Goal: Task Accomplishment & Management: Use online tool/utility

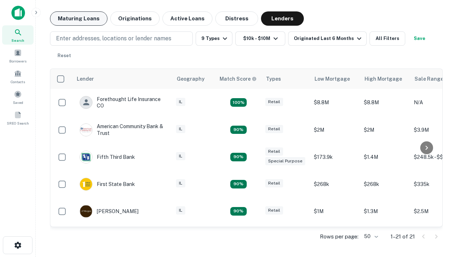
click at [78, 19] on button "Maturing Loans" at bounding box center [78, 18] width 57 height 14
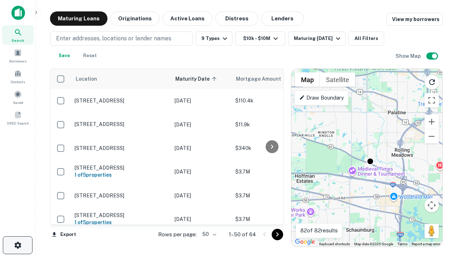
click at [17, 245] on icon "button" at bounding box center [18, 245] width 9 height 9
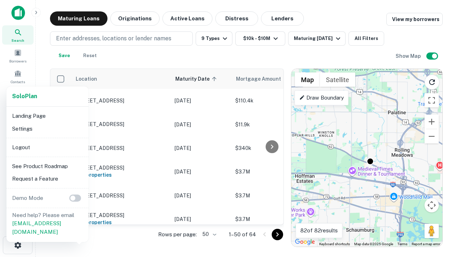
click at [47, 147] on li "Logout" at bounding box center [47, 147] width 76 height 13
